Goal: Navigation & Orientation: Find specific page/section

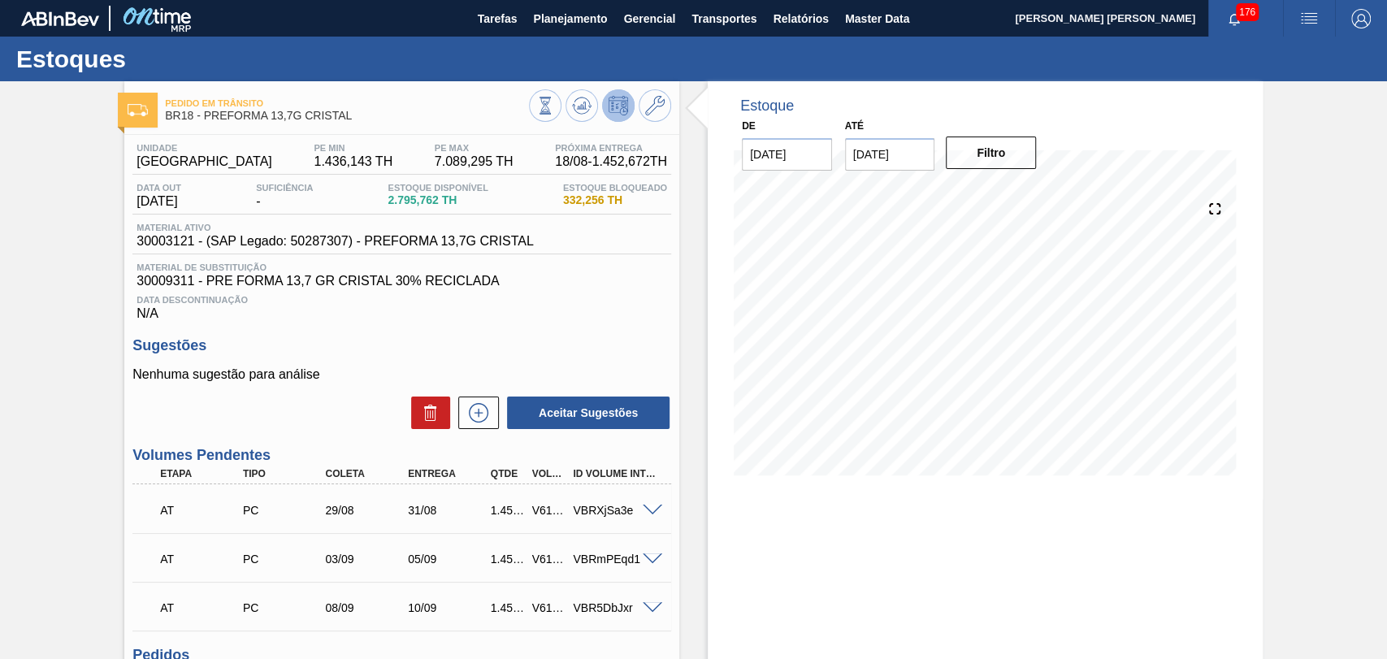
click at [580, 315] on div "Data Descontinuação N/A" at bounding box center [401, 304] width 539 height 32
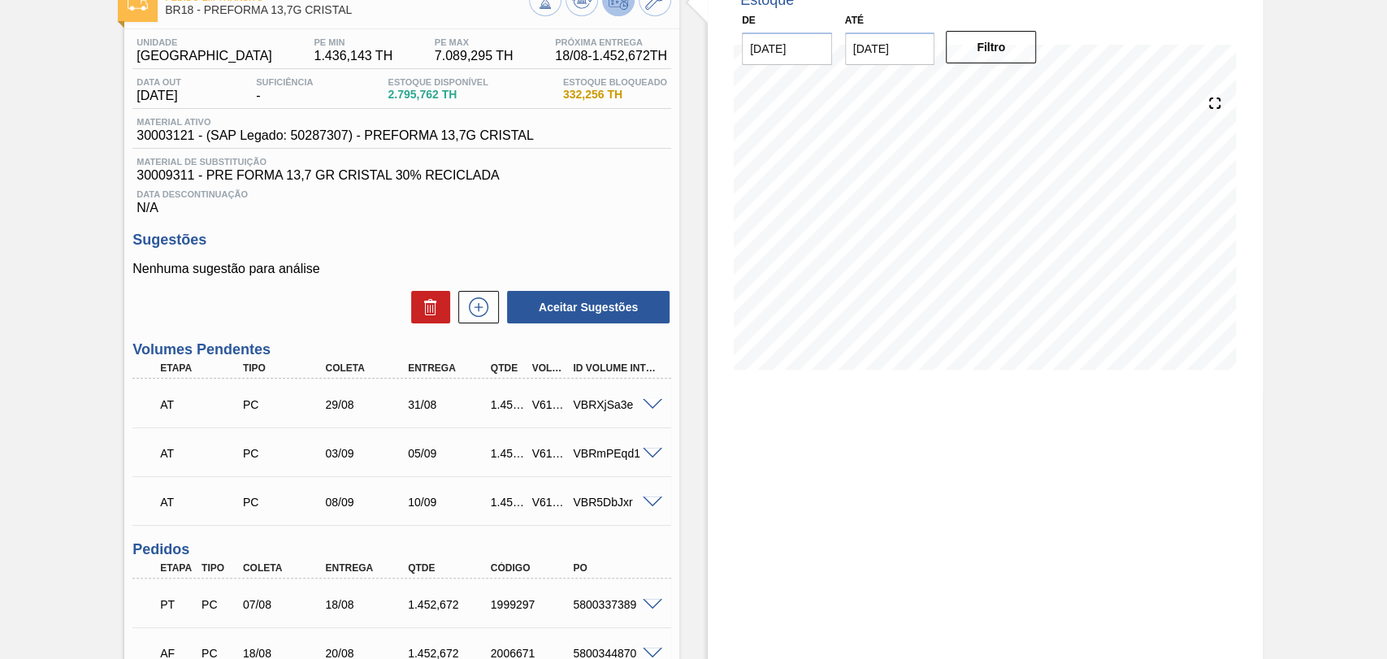
scroll to position [258, 0]
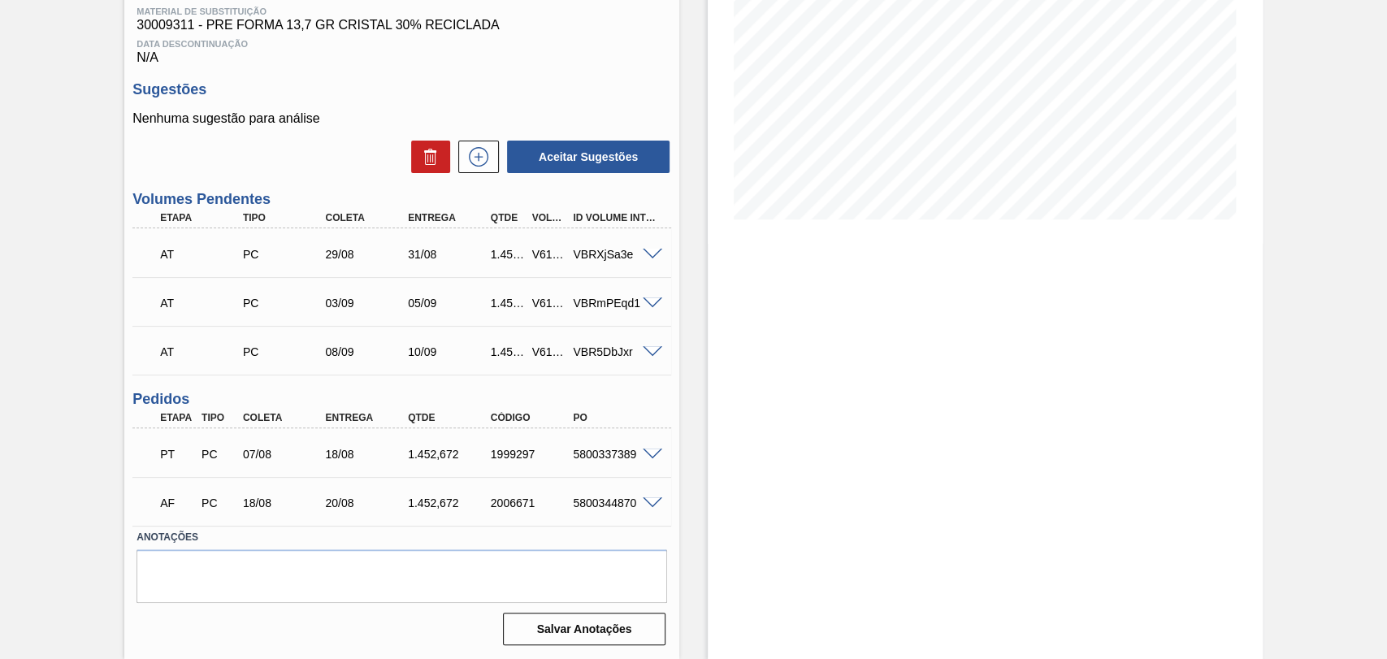
click at [655, 94] on h3 "Sugestões" at bounding box center [401, 89] width 539 height 17
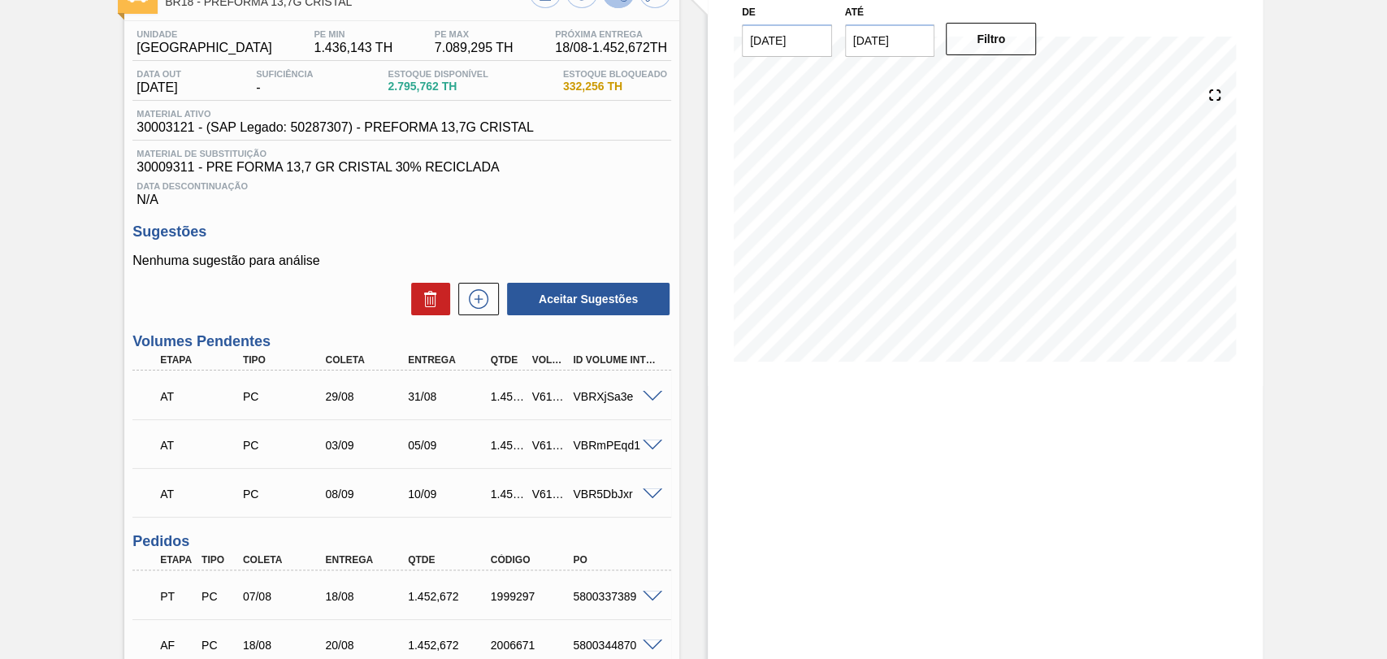
scroll to position [0, 0]
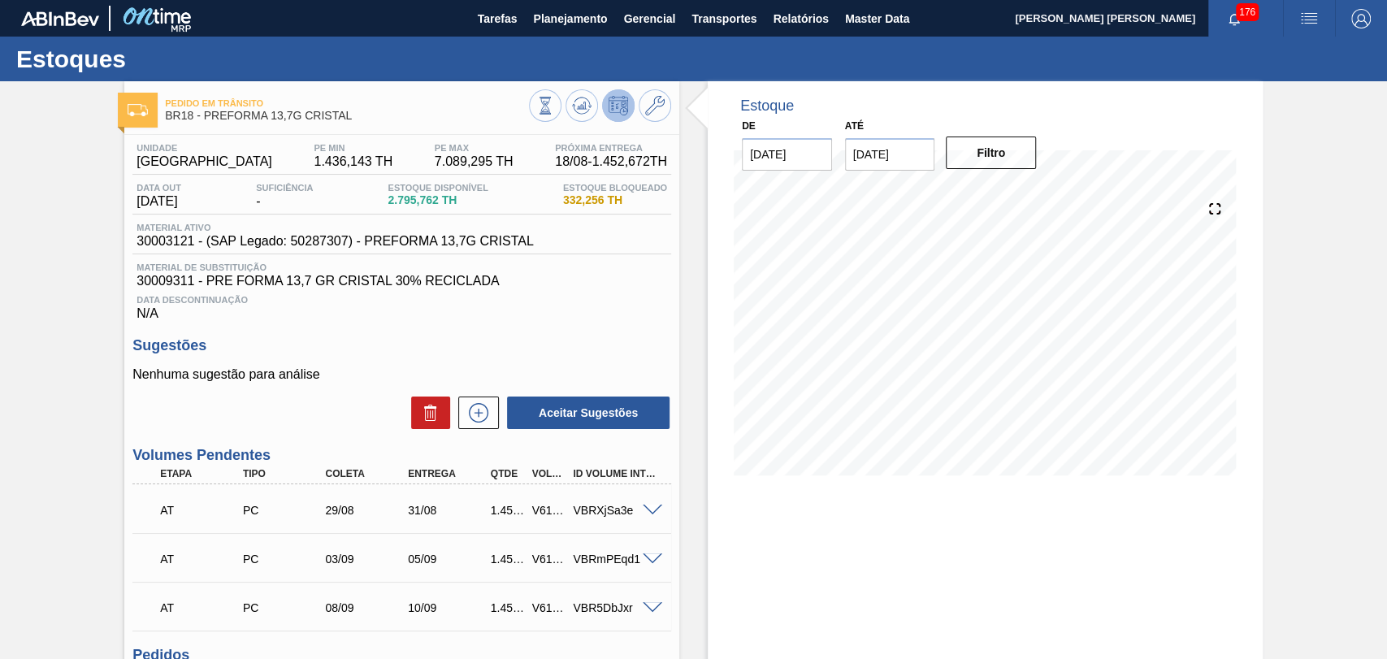
click at [616, 372] on p "Nenhuma sugestão para análise" at bounding box center [401, 374] width 539 height 15
click at [582, 314] on div "Data Descontinuação N/A" at bounding box center [401, 304] width 539 height 32
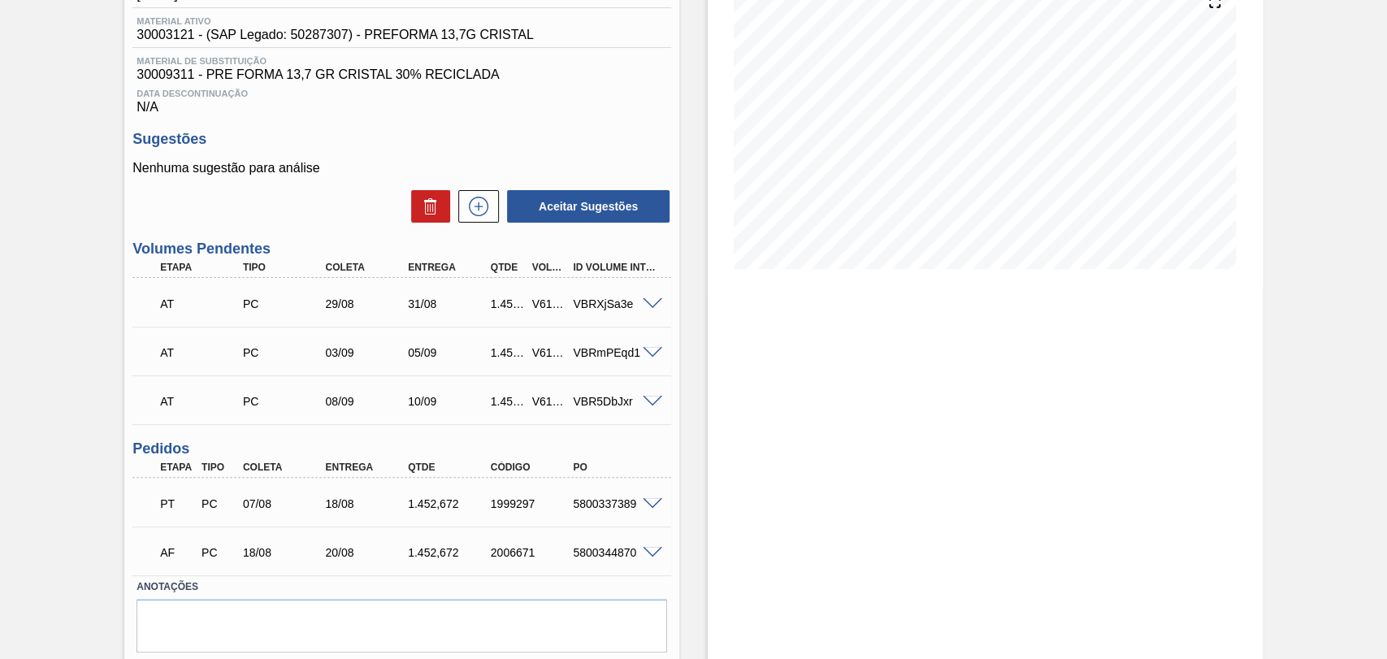
scroll to position [258, 0]
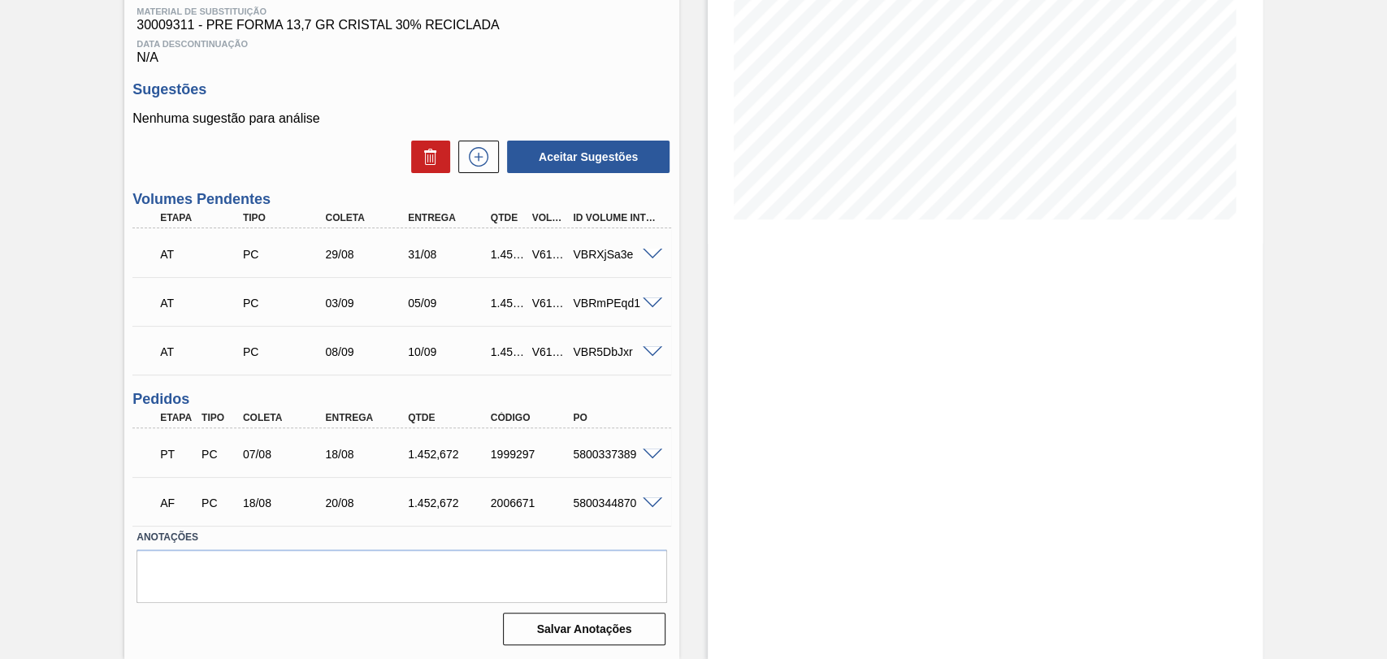
click at [654, 298] on span at bounding box center [652, 303] width 19 height 12
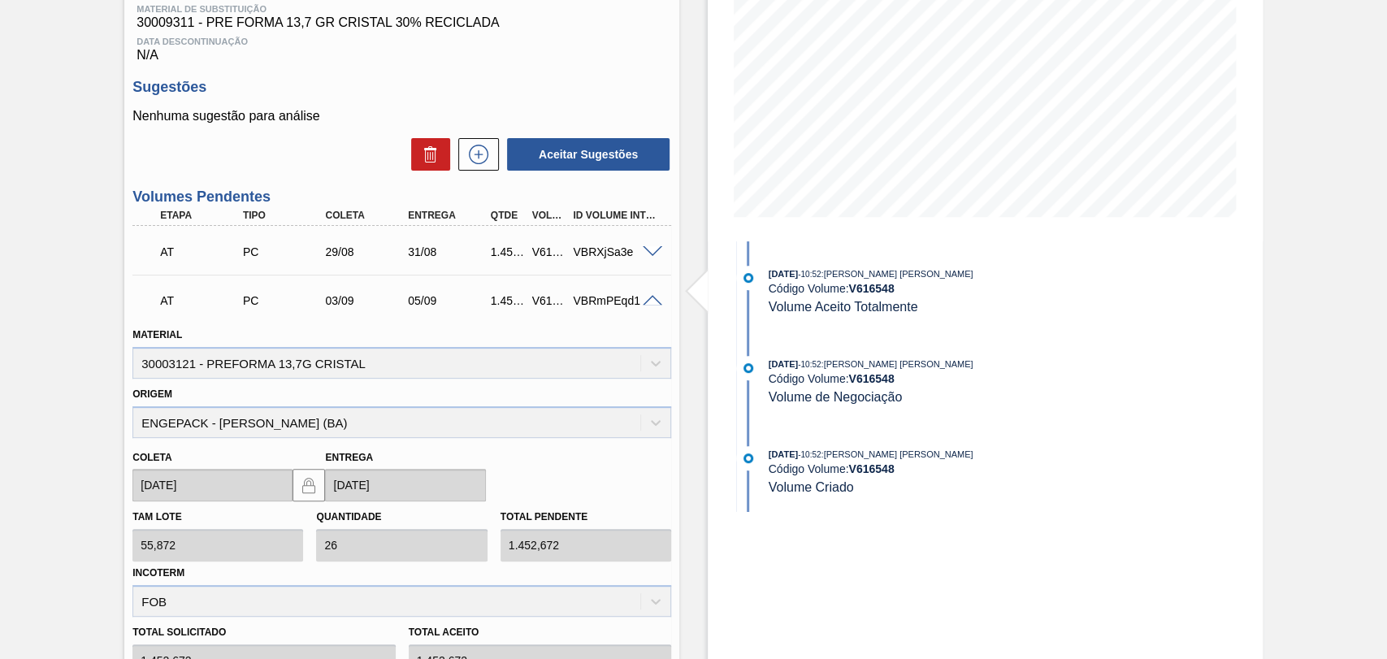
click at [654, 300] on span at bounding box center [652, 301] width 19 height 12
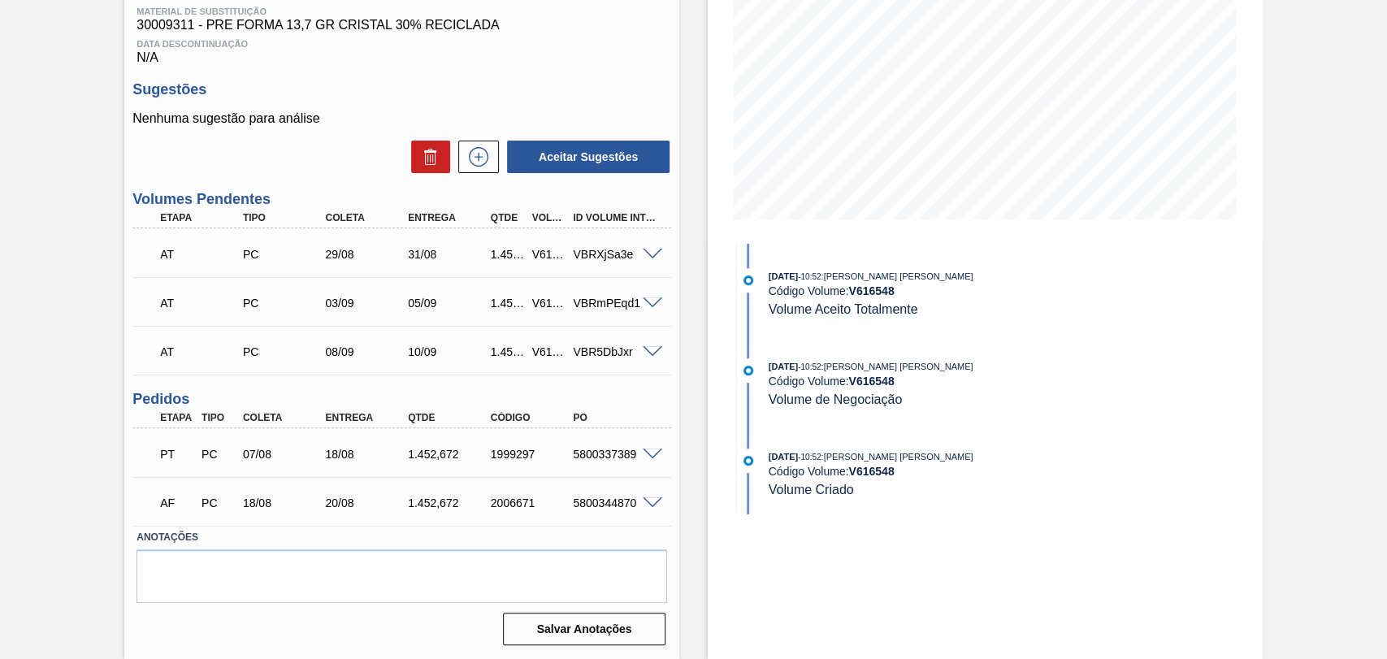
click at [652, 352] on span at bounding box center [652, 352] width 19 height 12
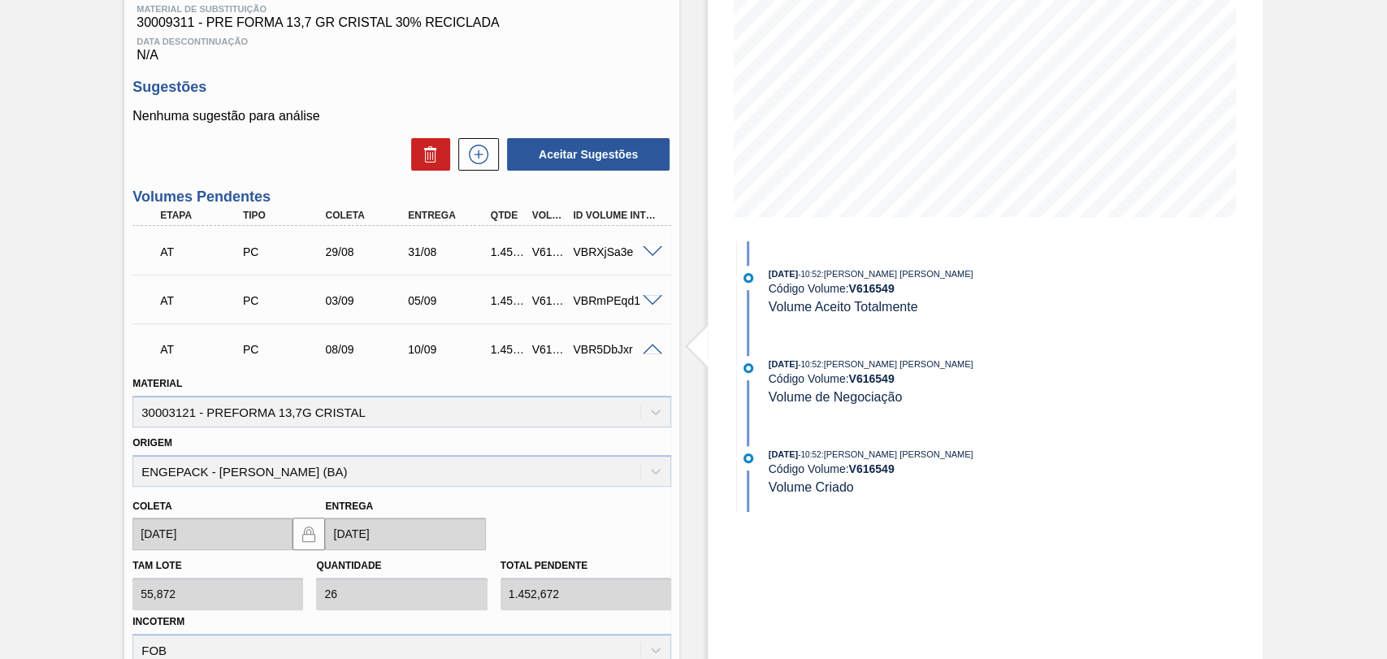
click at [652, 352] on span at bounding box center [652, 350] width 19 height 12
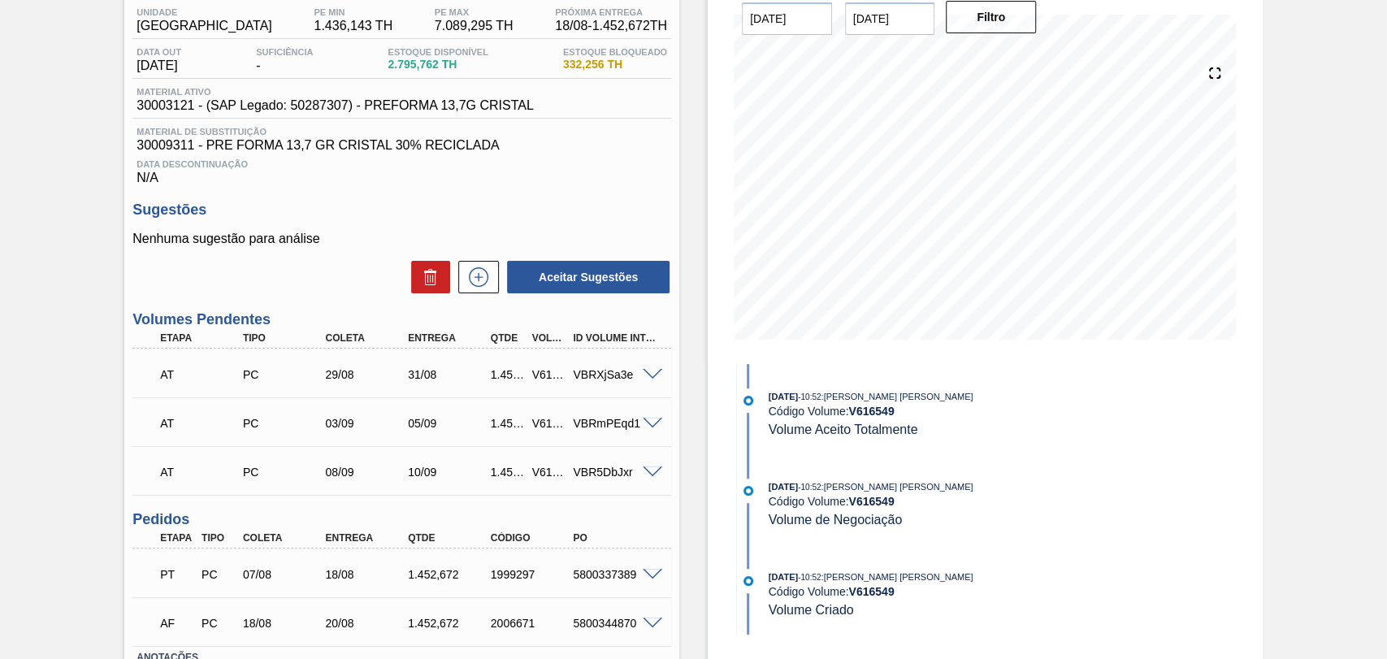
scroll to position [0, 0]
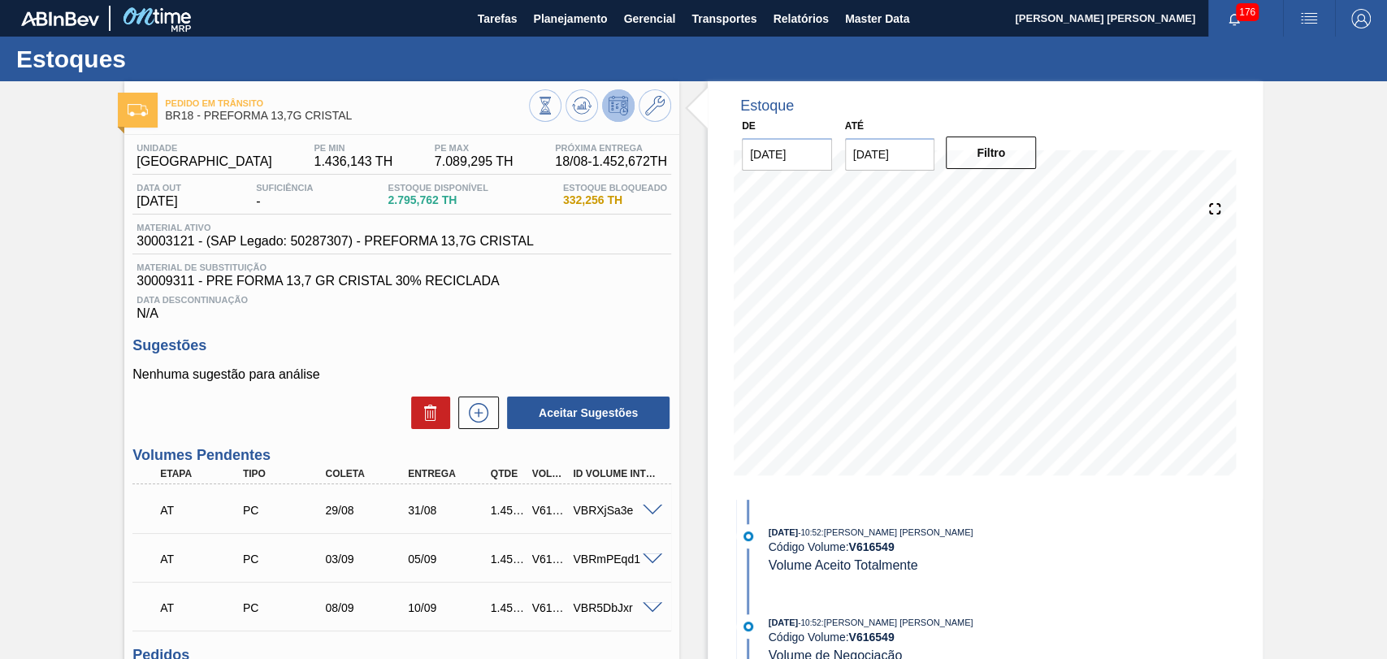
click at [582, 354] on h3 "Sugestões" at bounding box center [401, 345] width 539 height 17
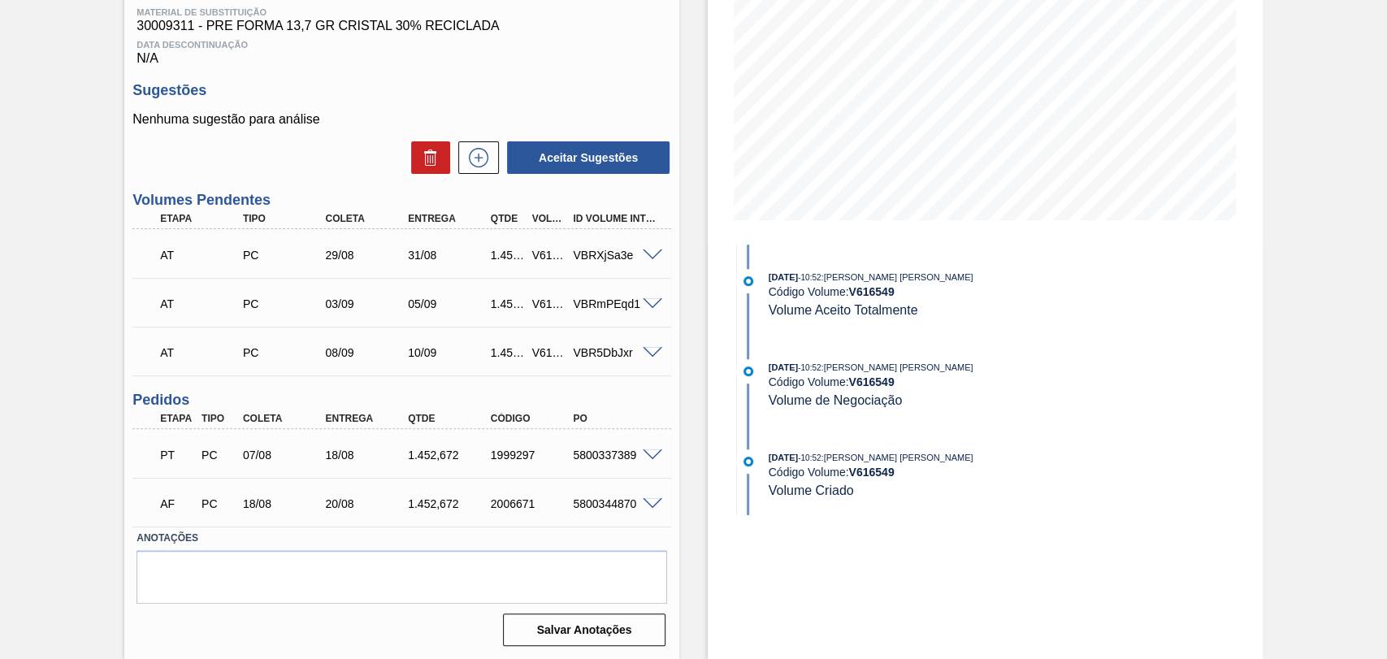
scroll to position [258, 0]
click at [654, 249] on span at bounding box center [652, 255] width 19 height 12
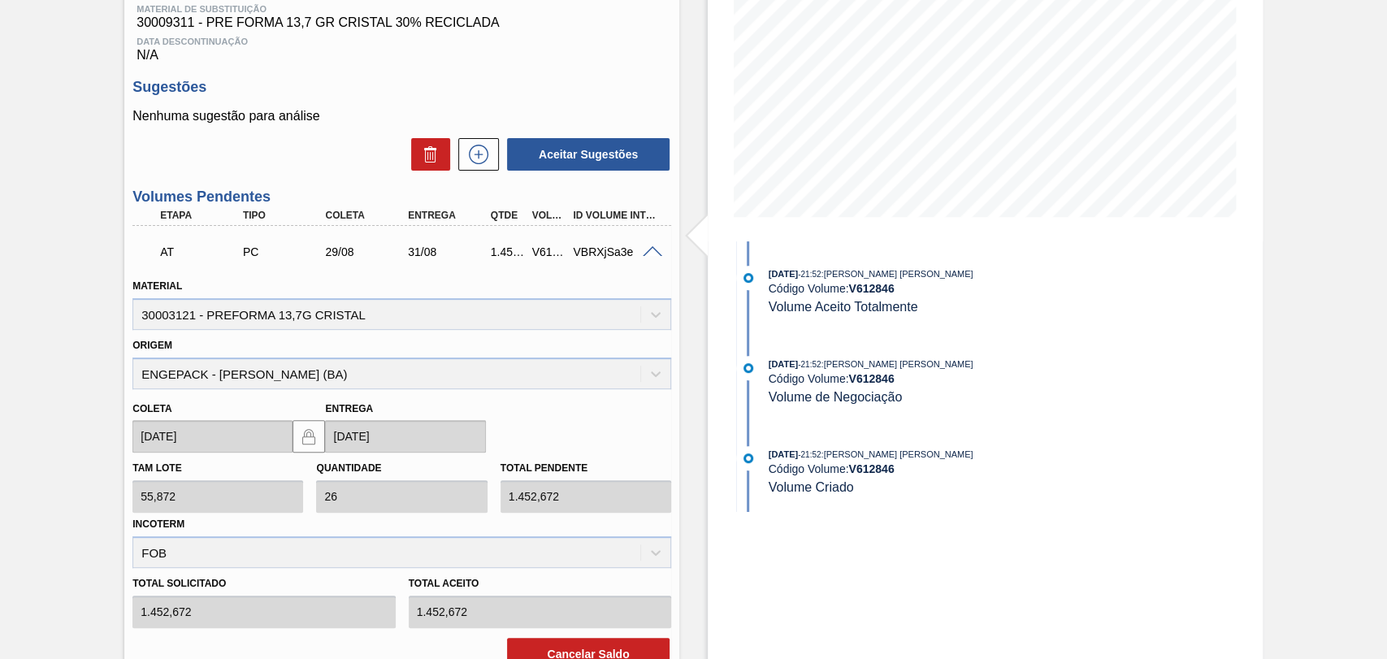
click at [654, 249] on span at bounding box center [652, 252] width 19 height 12
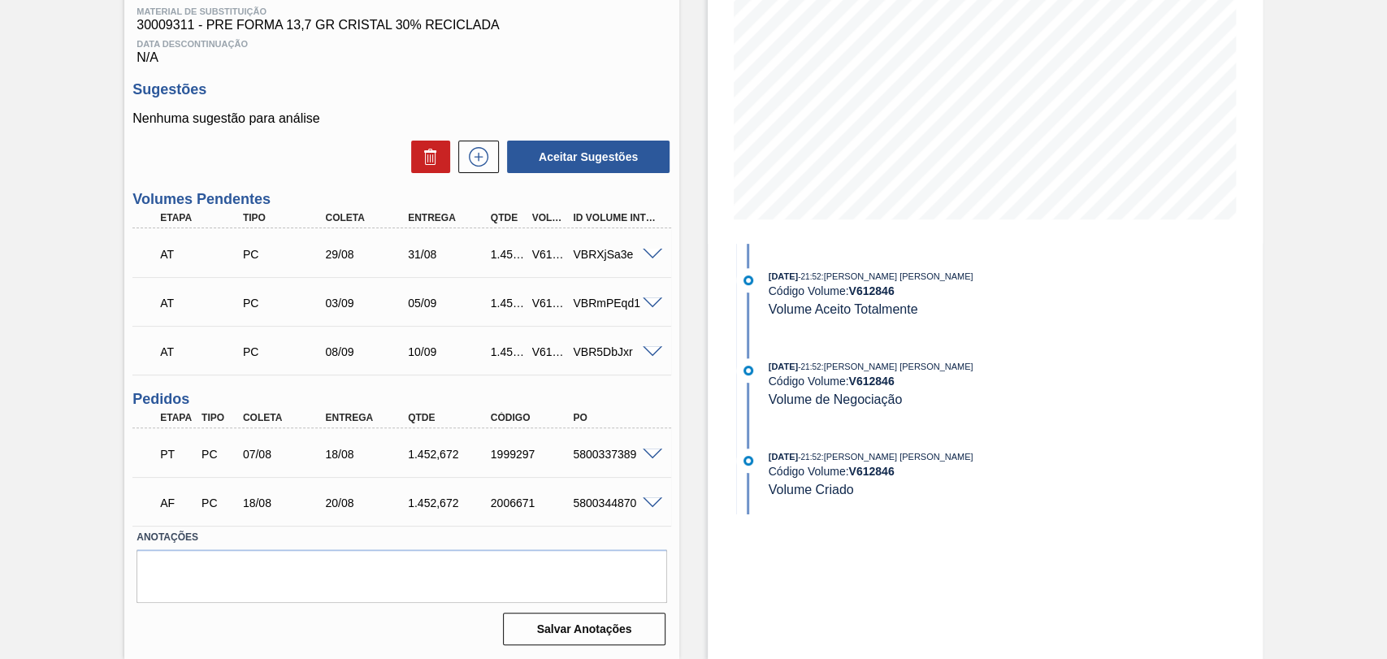
click at [655, 455] on span at bounding box center [652, 454] width 19 height 12
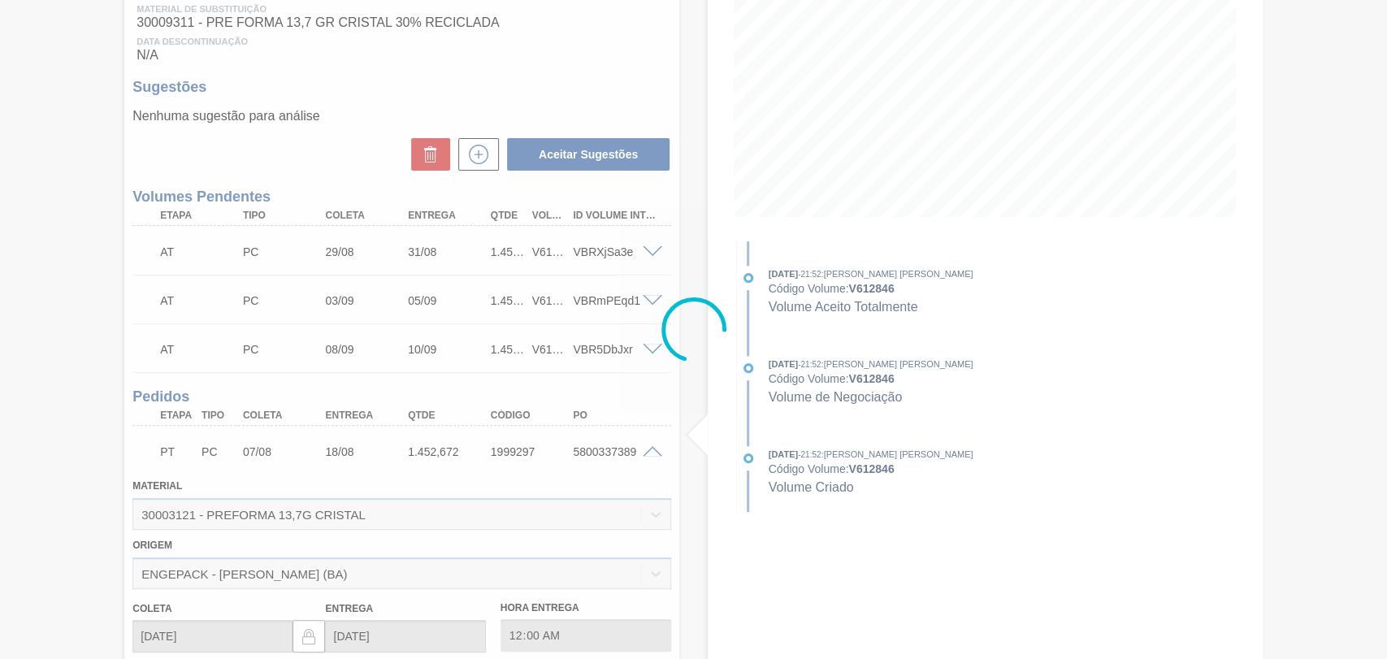
click at [653, 453] on div at bounding box center [693, 329] width 1387 height 659
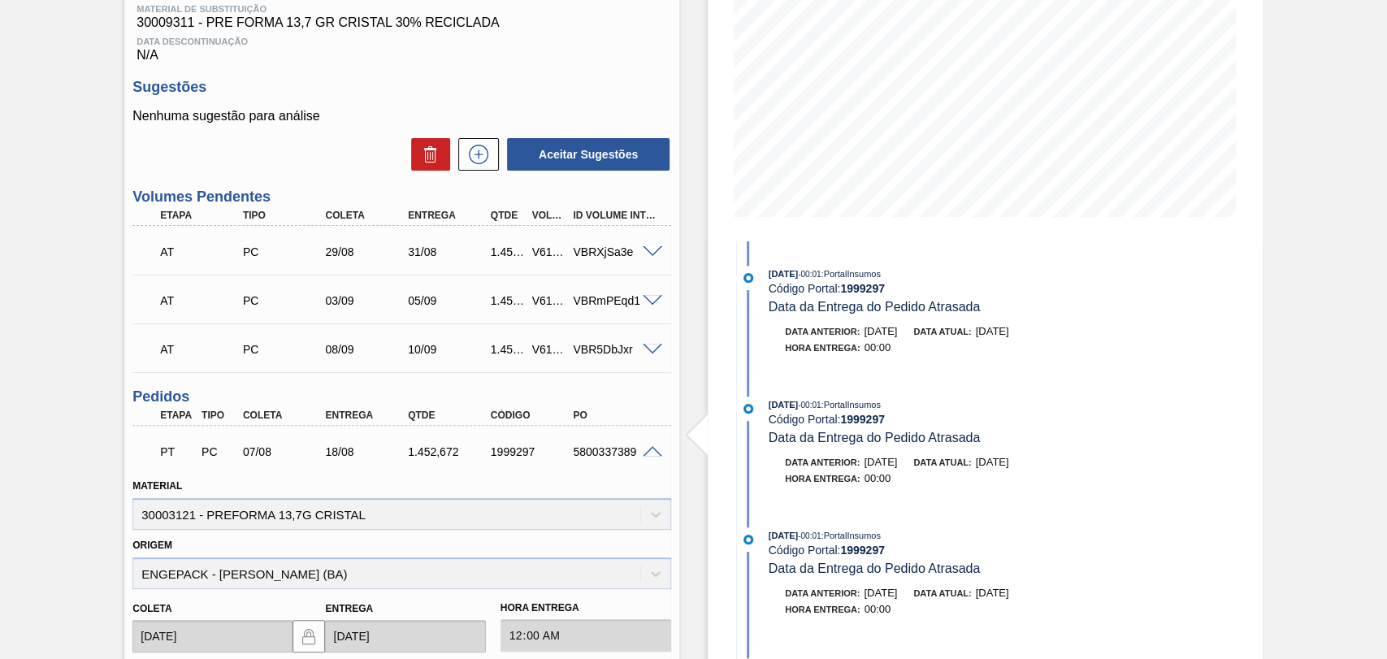
click at [653, 453] on span at bounding box center [652, 452] width 19 height 12
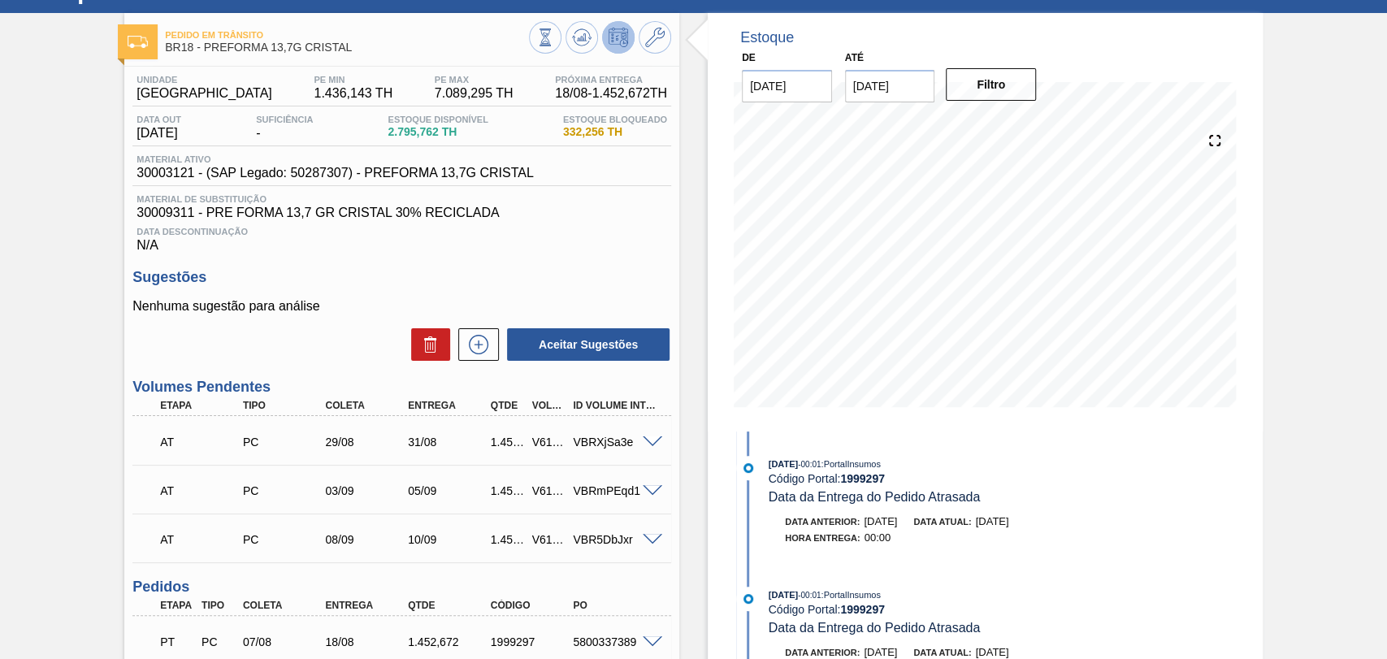
scroll to position [0, 0]
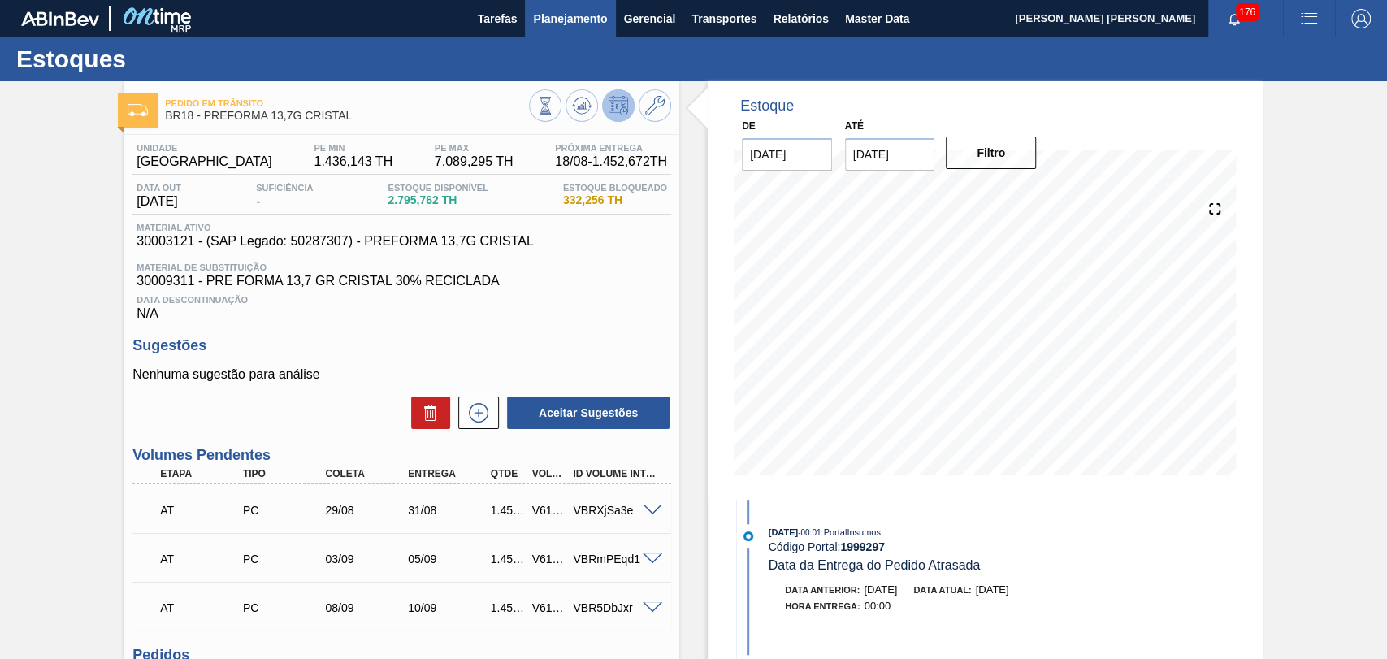
click at [559, 20] on span "Planejamento" at bounding box center [570, 18] width 74 height 19
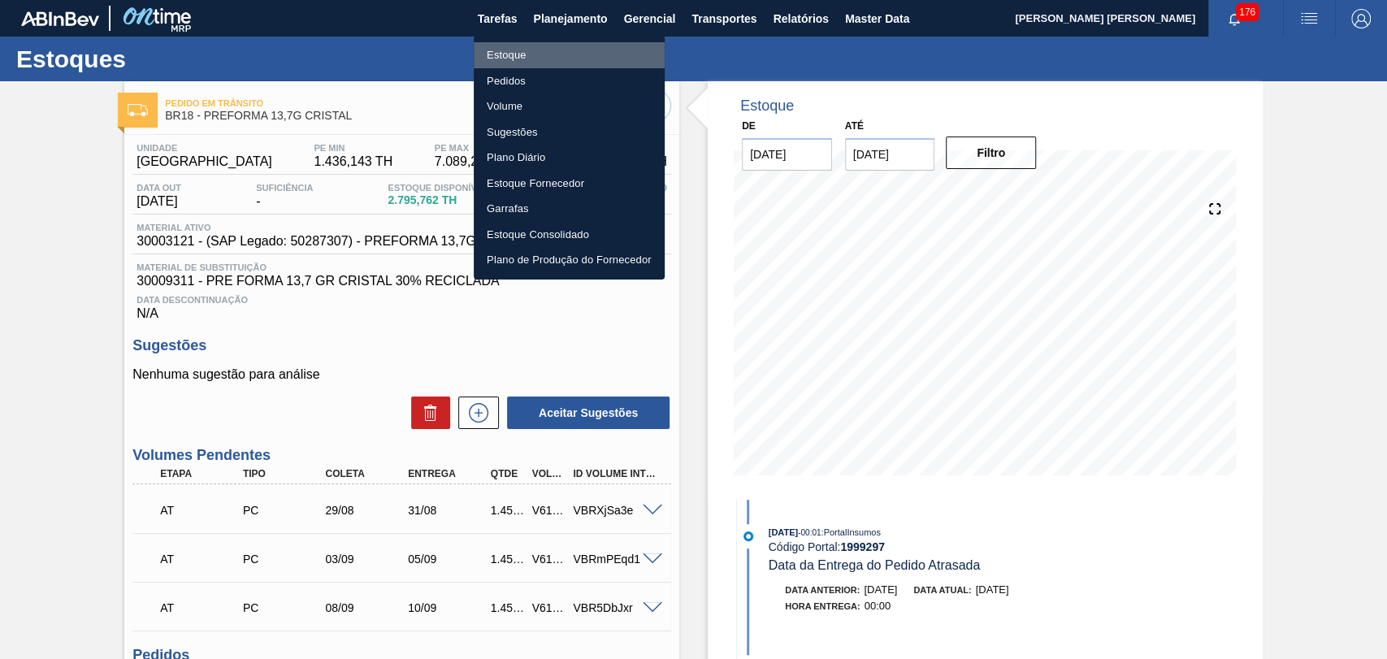
click at [524, 49] on li "Estoque" at bounding box center [569, 55] width 191 height 26
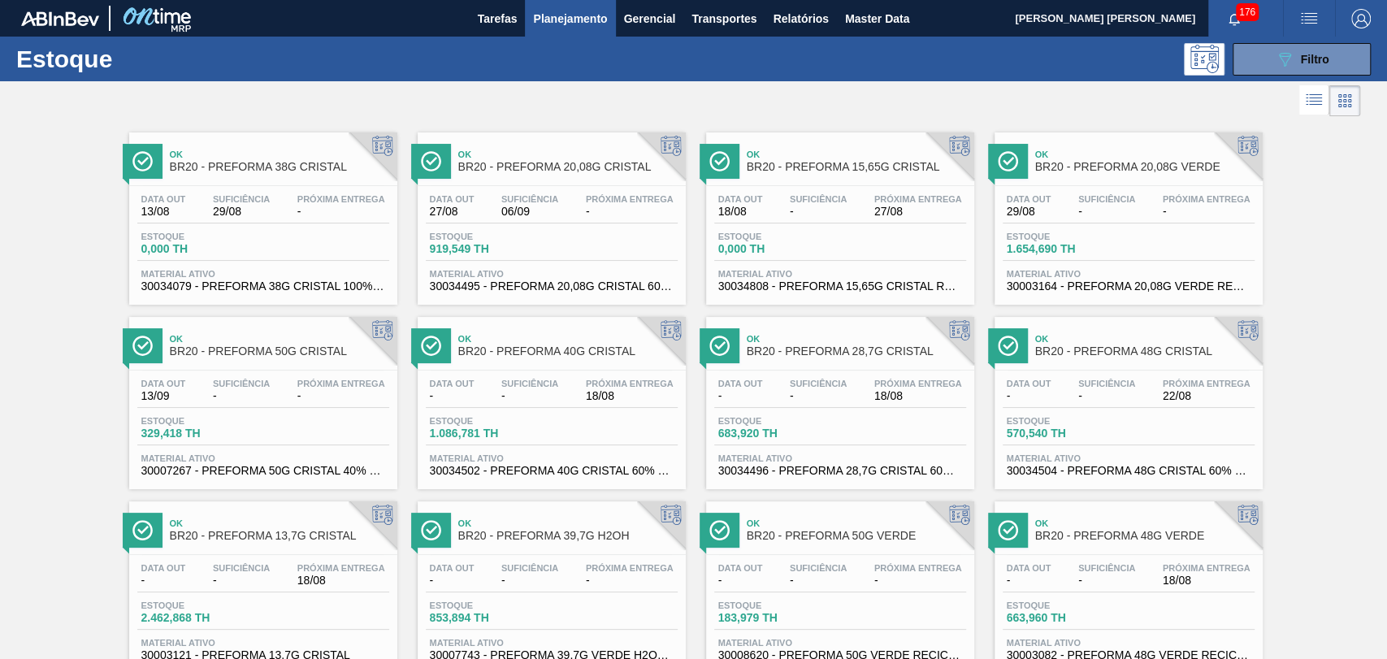
click at [311, 120] on link "Ok BR20 - PREFORMA 38G CRISTAL Data out 13/08 Suficiência 29/08 Próxima Entrega…" at bounding box center [261, 212] width 288 height 184
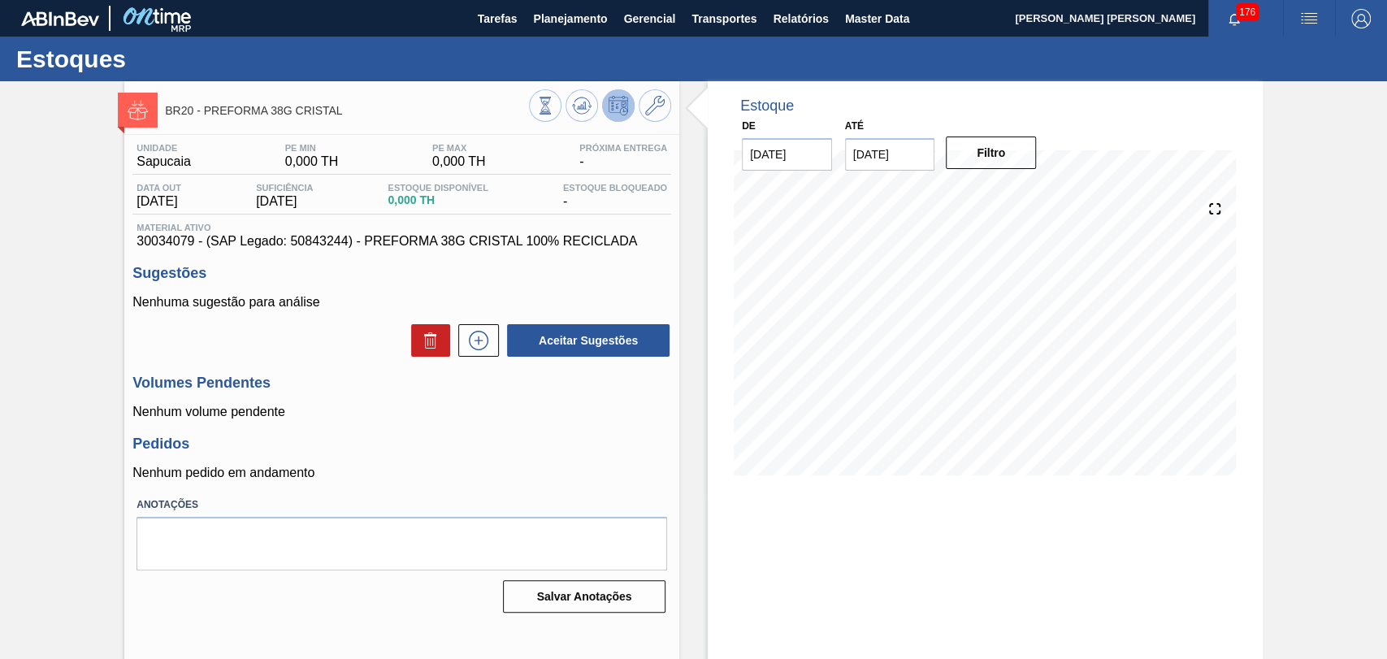
click at [598, 453] on h3 "Pedidos" at bounding box center [401, 443] width 539 height 17
click at [554, 106] on icon at bounding box center [545, 106] width 18 height 18
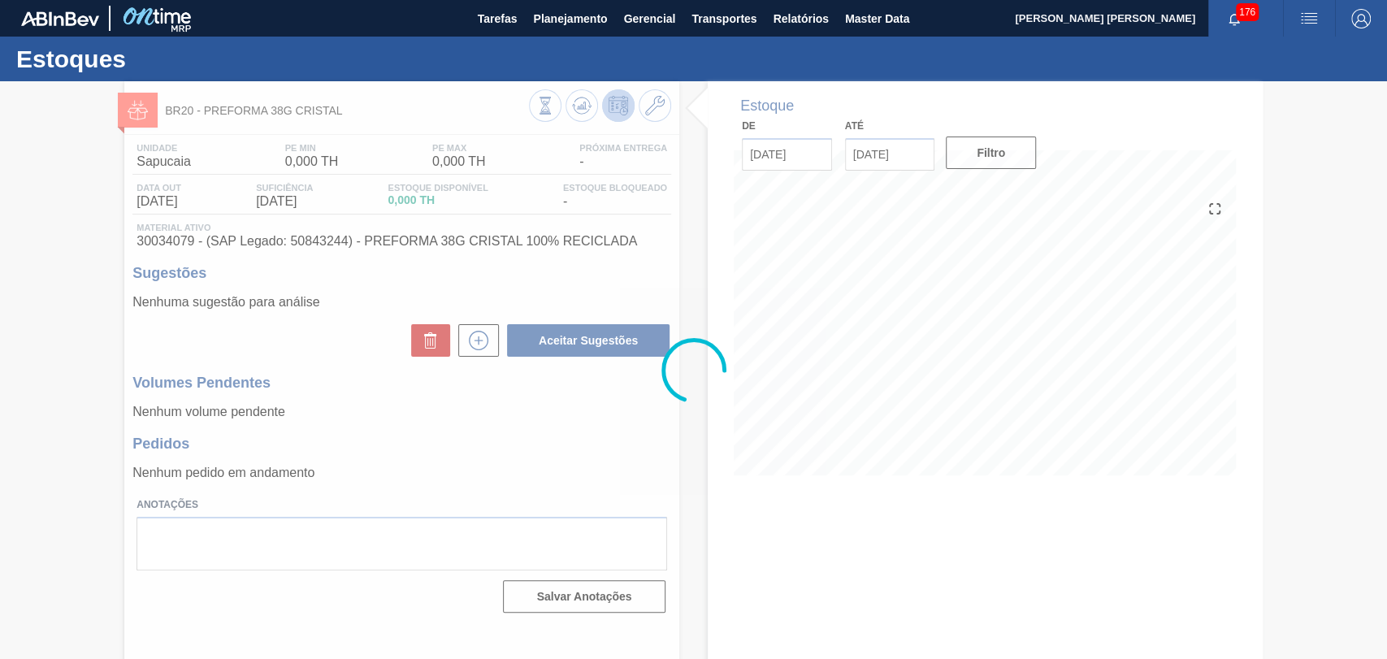
click at [435, 436] on div at bounding box center [693, 370] width 1387 height 578
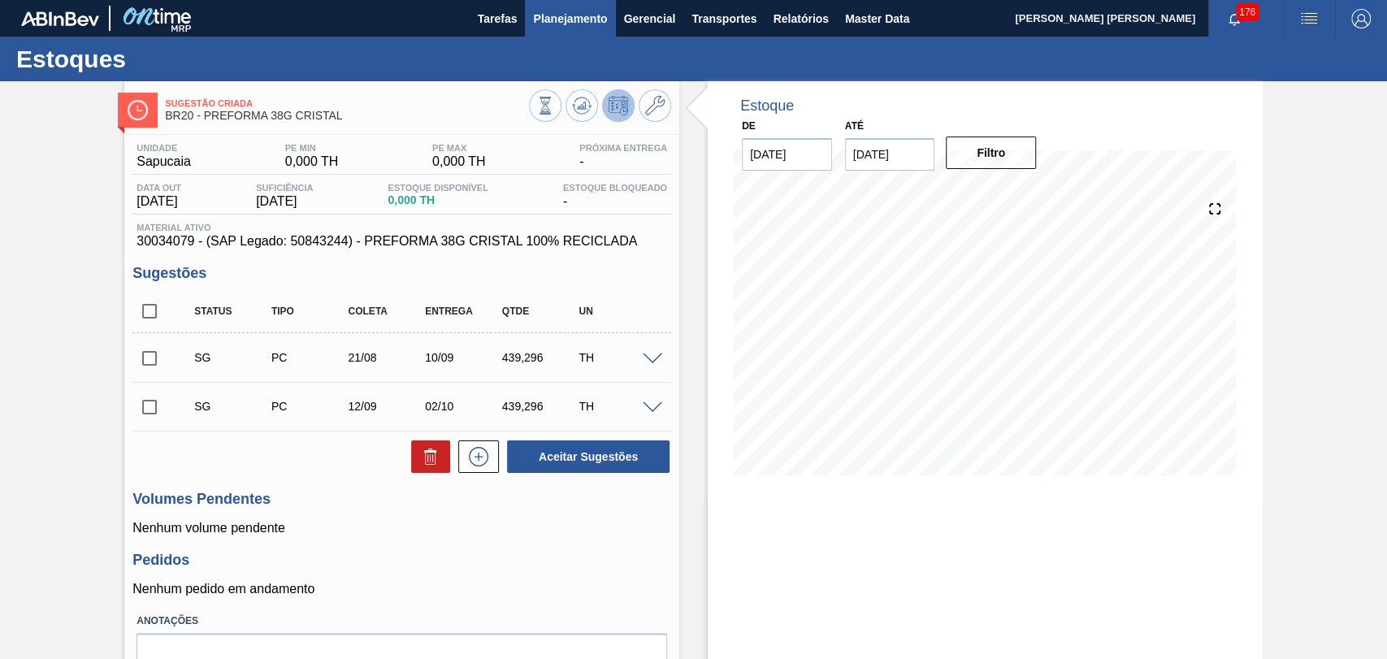
click at [565, 15] on span "Planejamento" at bounding box center [570, 18] width 74 height 19
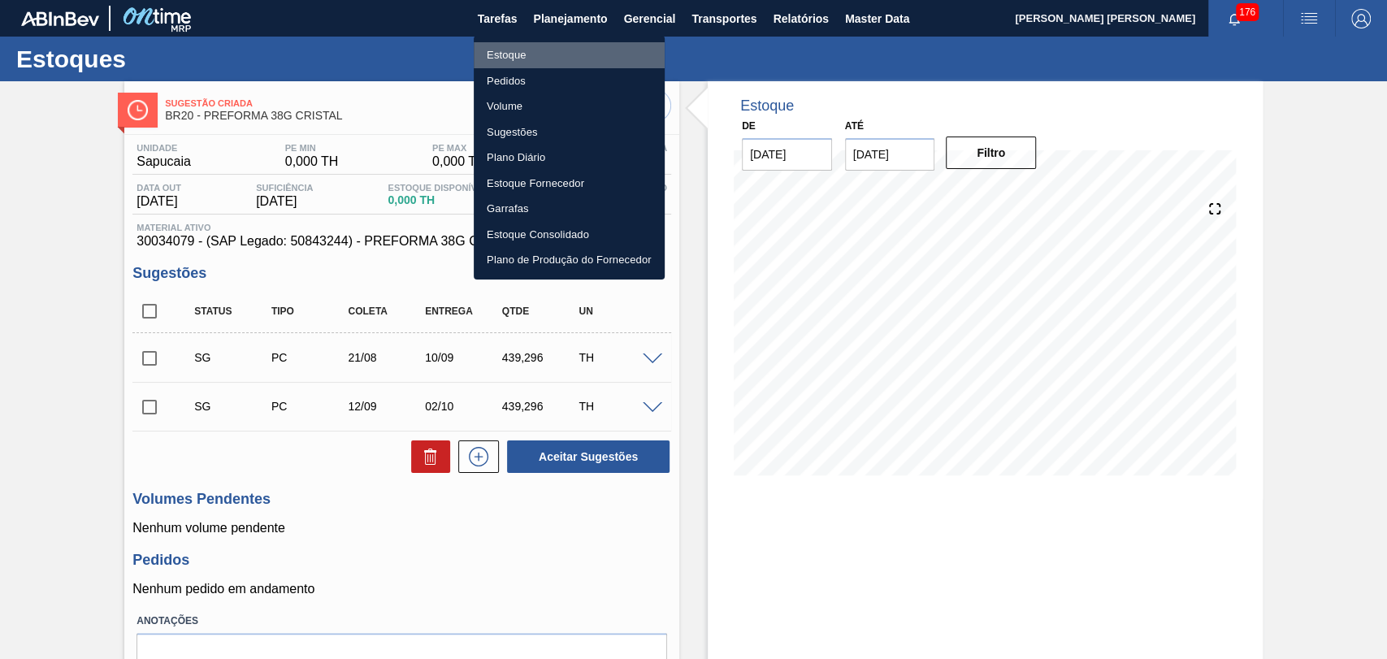
click at [504, 60] on li "Estoque" at bounding box center [569, 55] width 191 height 26
